Goal: Information Seeking & Learning: Find specific fact

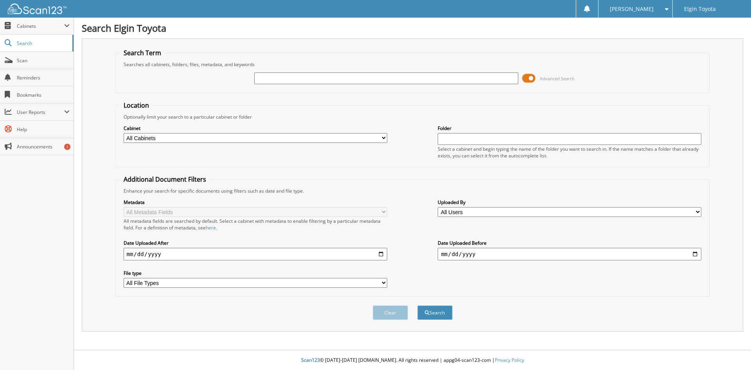
click at [270, 80] on input "text" at bounding box center [386, 78] width 264 height 12
type input "[US_VEHICLE_IDENTIFICATION_NUMBER]"
click at [417, 305] on button "Search" at bounding box center [434, 312] width 35 height 14
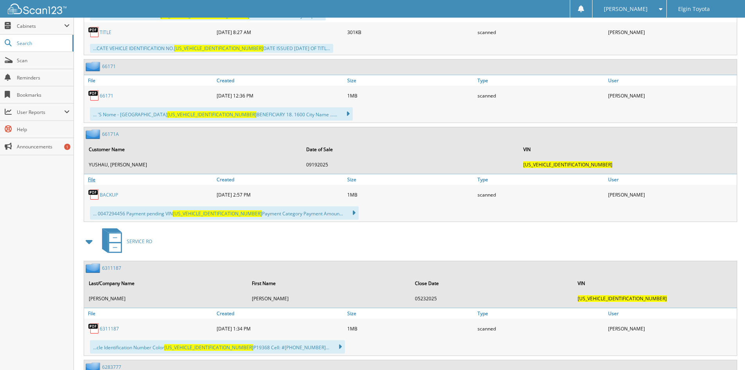
scroll to position [548, 0]
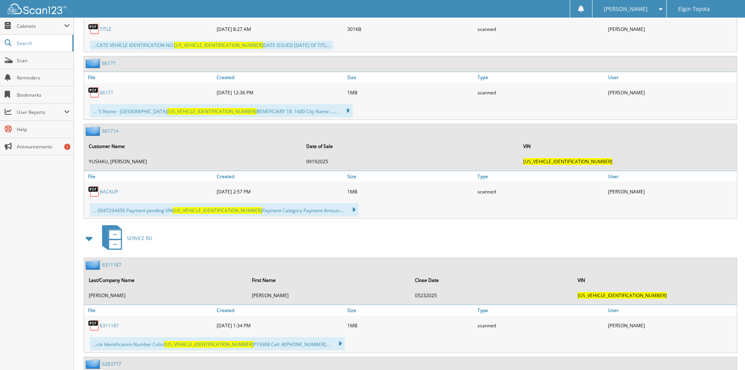
click at [106, 191] on link "BACKUP" at bounding box center [109, 191] width 18 height 7
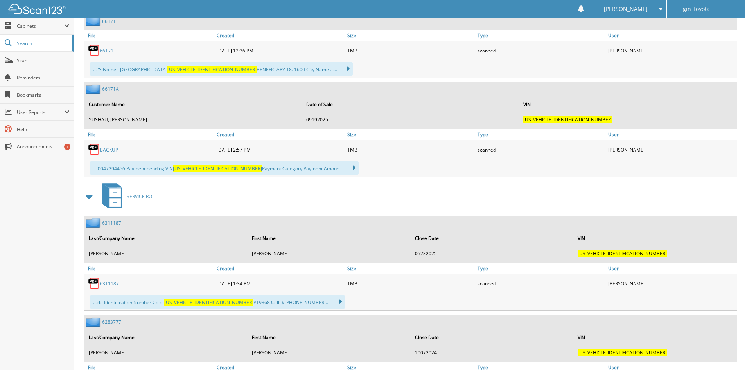
scroll to position [577, 0]
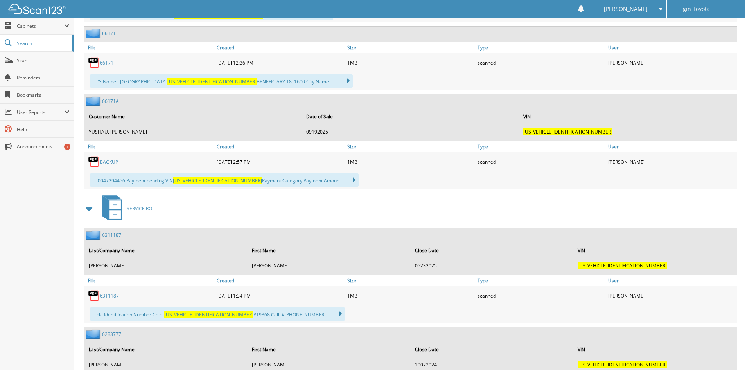
click at [115, 163] on link "BACKUP" at bounding box center [109, 161] width 18 height 7
click at [113, 160] on link "BACKUP" at bounding box center [109, 161] width 18 height 7
